Goal: Check status: Check status

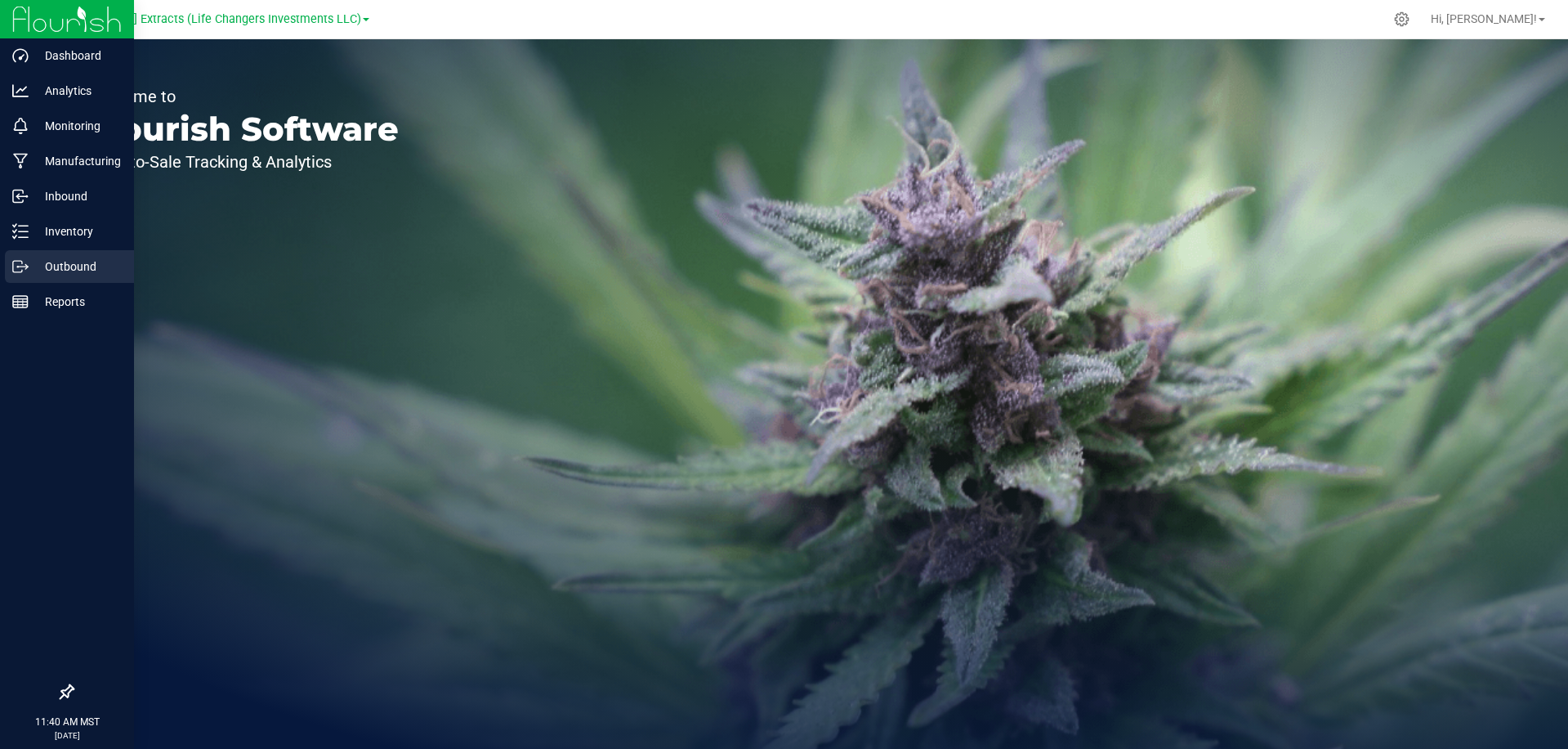
click at [50, 268] on p "Outbound" at bounding box center [78, 266] width 98 height 19
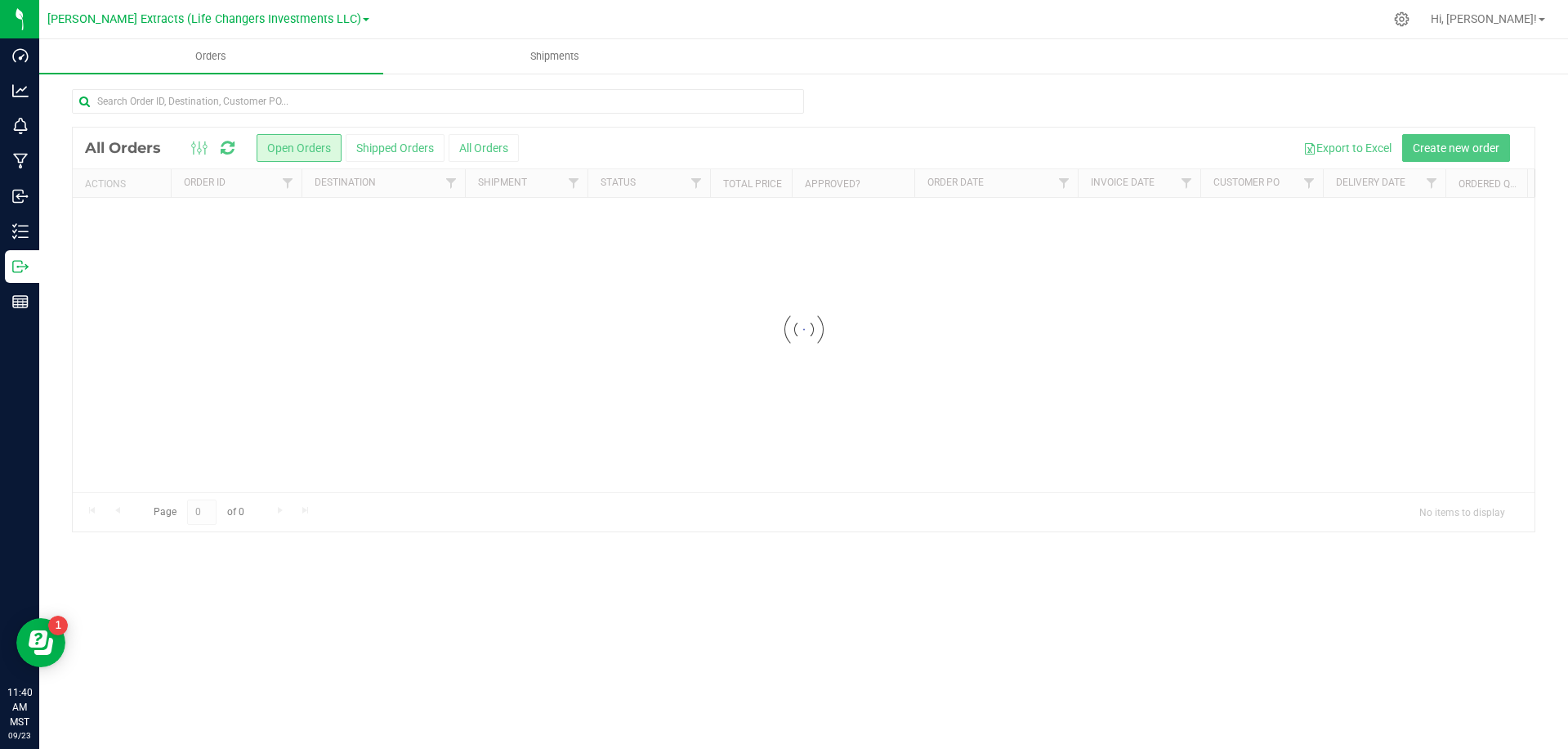
click at [452, 17] on div at bounding box center [880, 18] width 1008 height 32
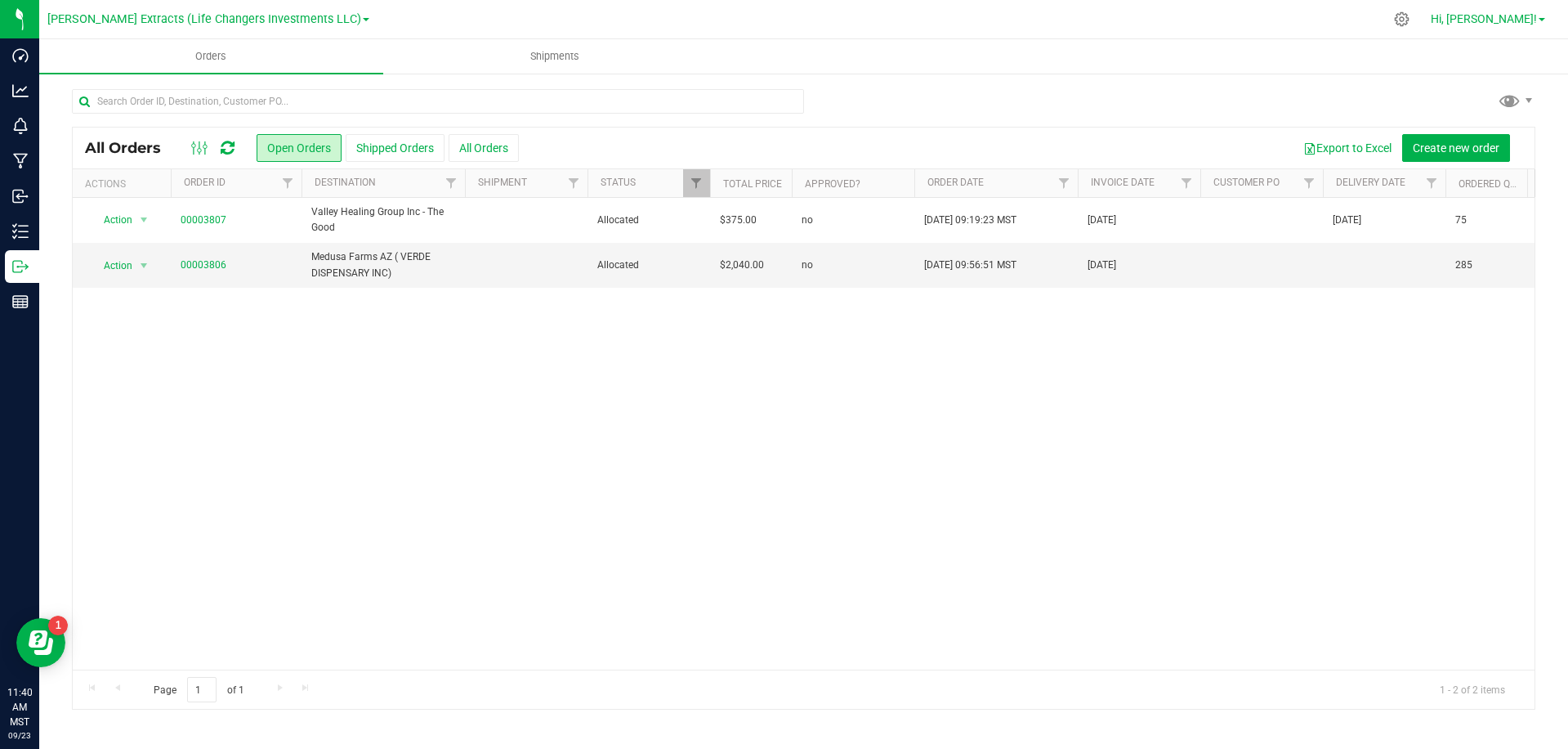
click at [1486, 17] on span "Hi, [PERSON_NAME]!" at bounding box center [1483, 19] width 107 height 13
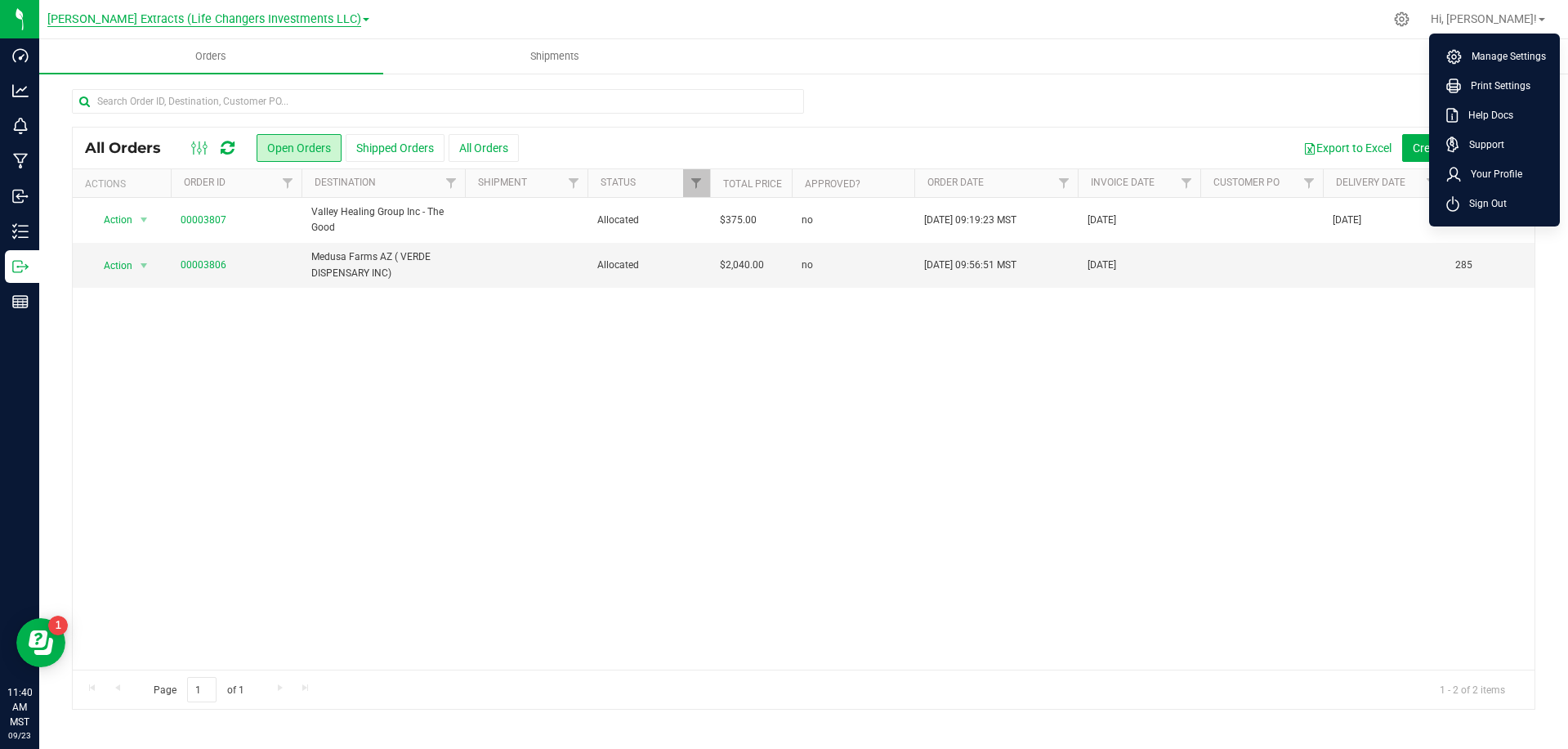
drag, startPoint x: 175, startPoint y: 36, endPoint x: 185, endPoint y: 25, distance: 14.9
click at [177, 33] on nav "[PERSON_NAME] Extracts (Life Changers Investments LLC) Hi, [PERSON_NAME]! Manag…" at bounding box center [804, 19] width 1529 height 39
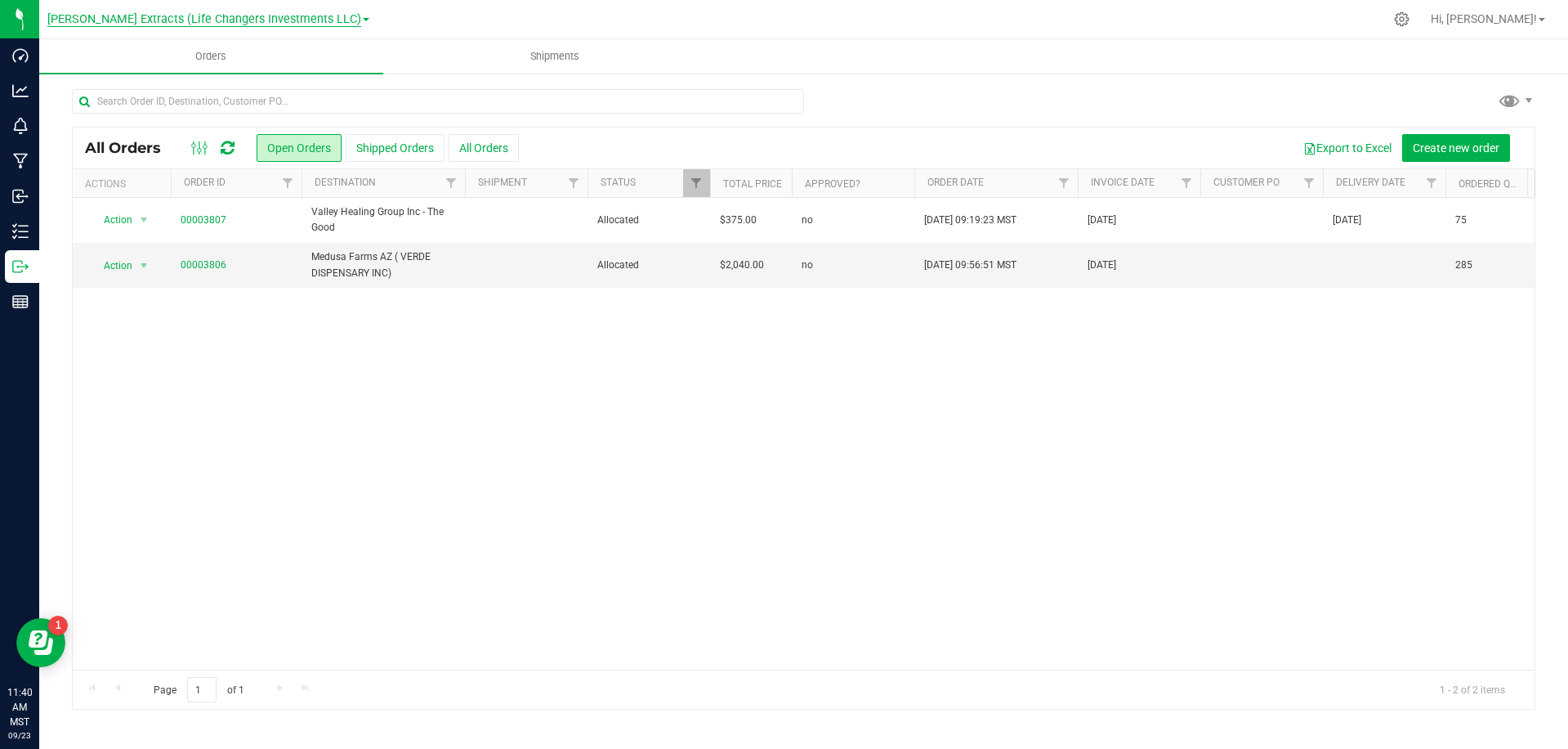
click at [186, 25] on span "[PERSON_NAME] Extracts (Life Changers Investments LLC)" at bounding box center [204, 19] width 313 height 14
click at [142, 73] on link "The Distillery" at bounding box center [208, 79] width 322 height 22
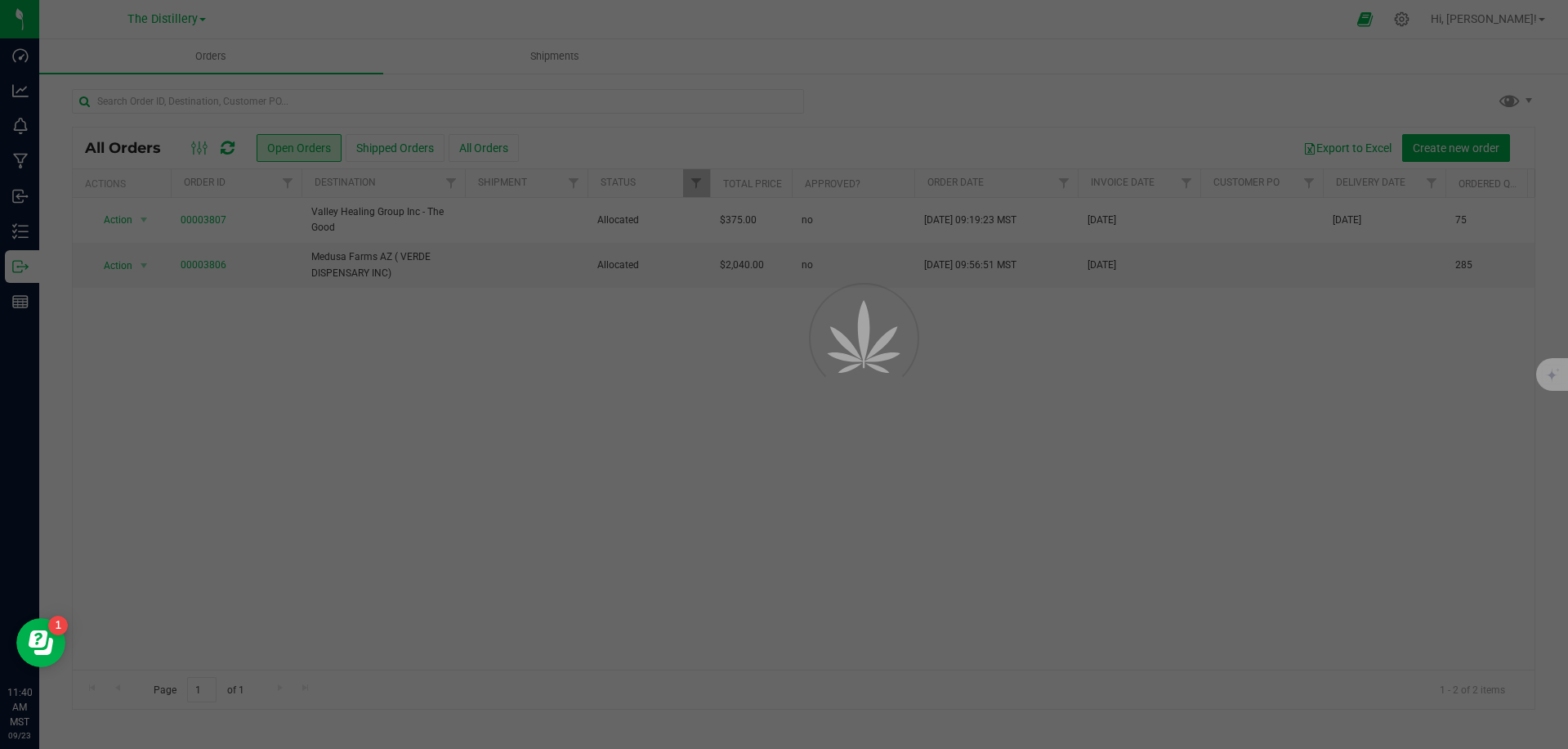
click at [690, 15] on div at bounding box center [784, 374] width 1568 height 749
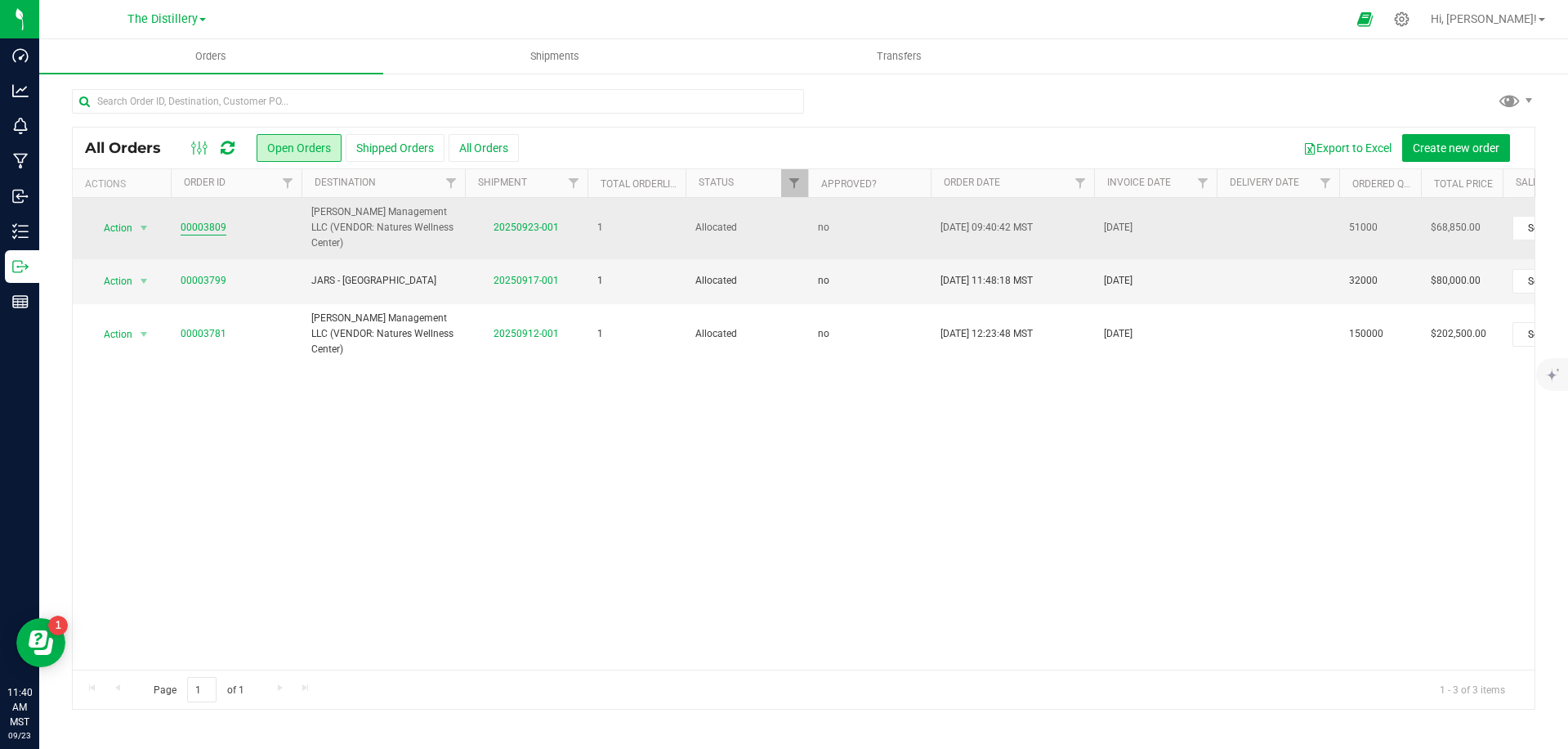
click at [202, 230] on link "00003809" at bounding box center [204, 228] width 46 height 15
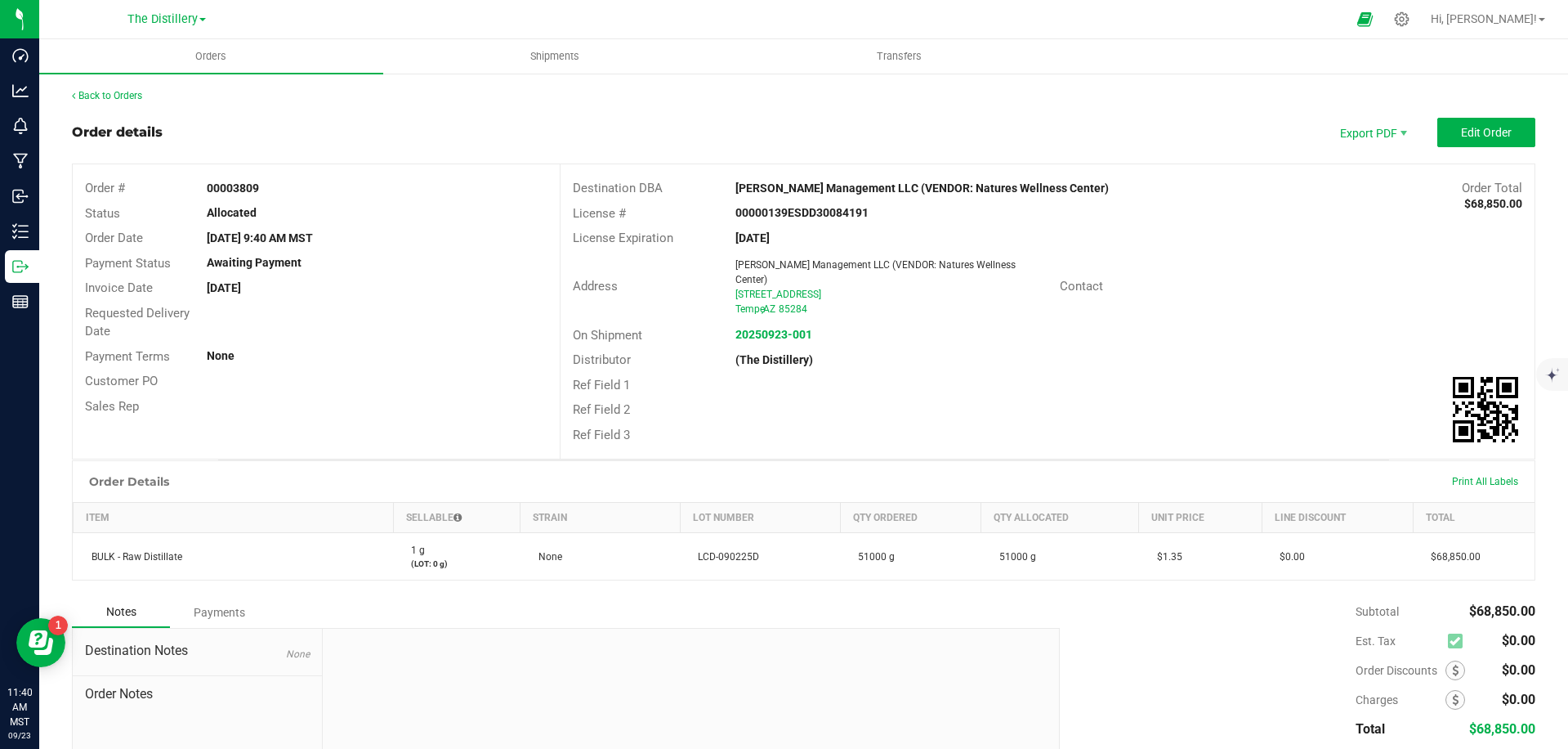
click at [807, 210] on strong "00000139ESDD30084191" at bounding box center [802, 212] width 134 height 13
copy strong "00000139ESDD30084191"
click at [56, 263] on div "Back to Orders Order details Export PDF Edit Order Order # 00003809 Status Allo…" at bounding box center [804, 468] width 1529 height 793
